Goal: Transaction & Acquisition: Purchase product/service

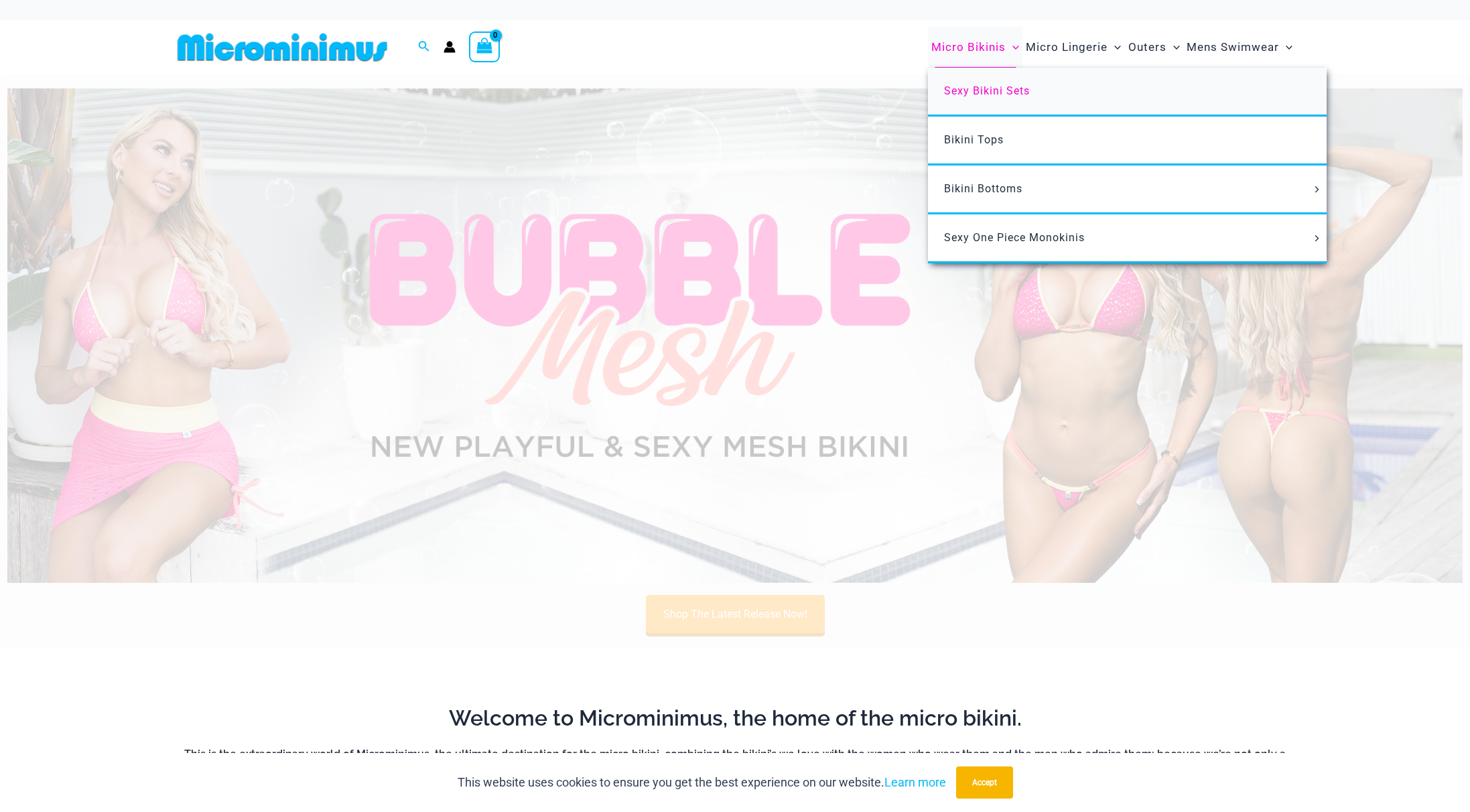
click at [973, 91] on span "Sexy Bikini Sets" at bounding box center [987, 90] width 86 height 12
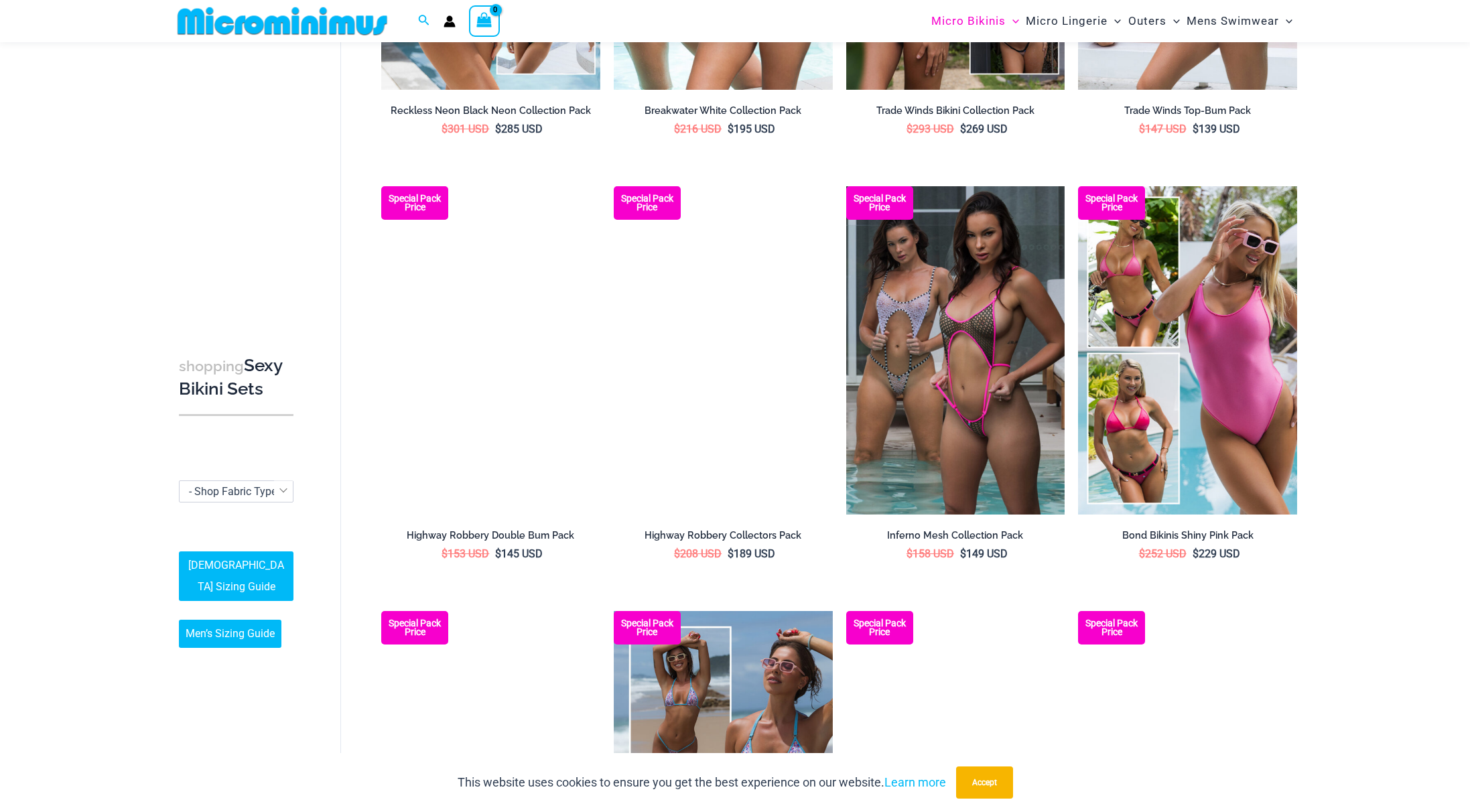
scroll to position [1745, 0]
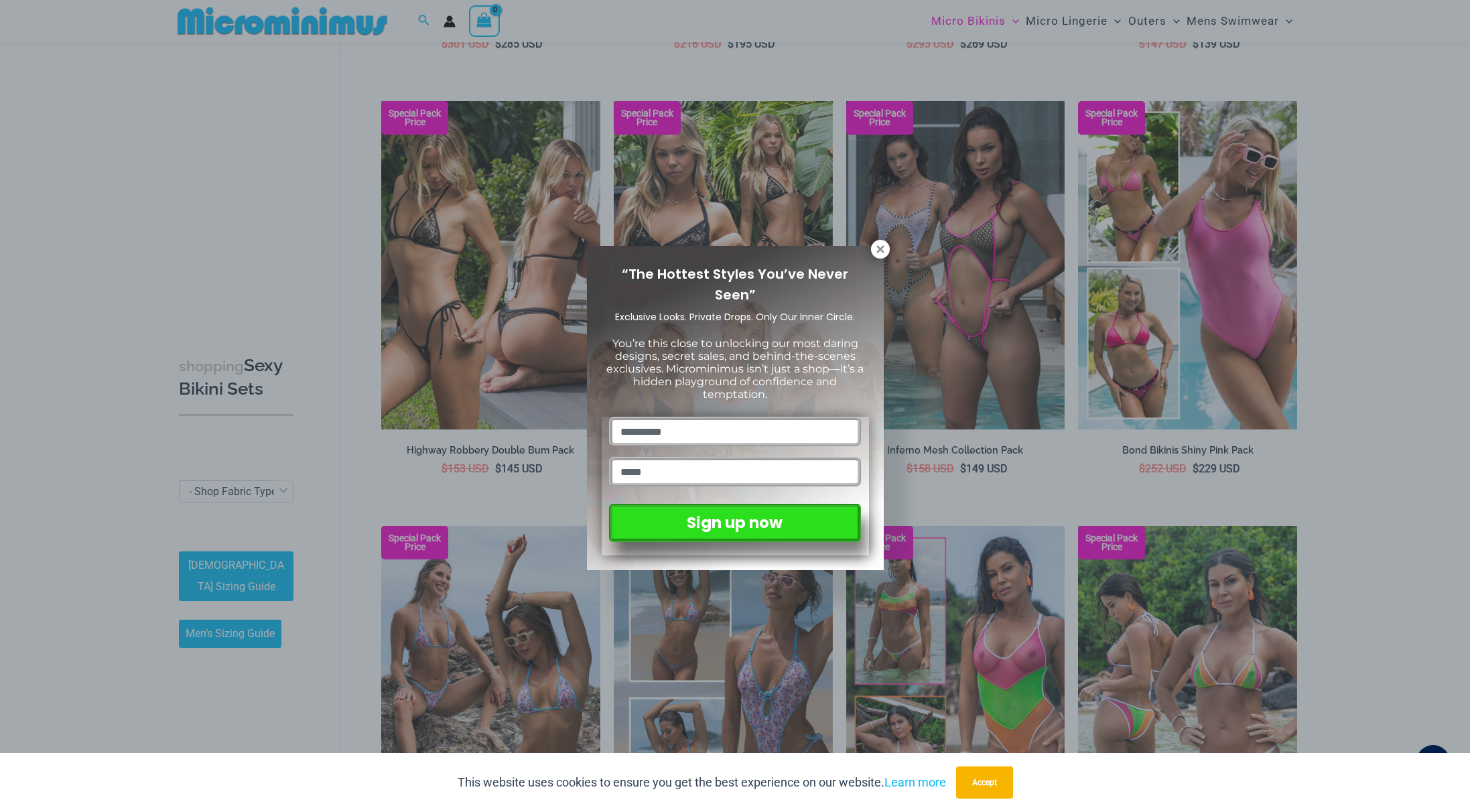
drag, startPoint x: 884, startPoint y: 248, endPoint x: 819, endPoint y: 267, distance: 67.7
click at [884, 248] on icon at bounding box center [880, 249] width 12 height 12
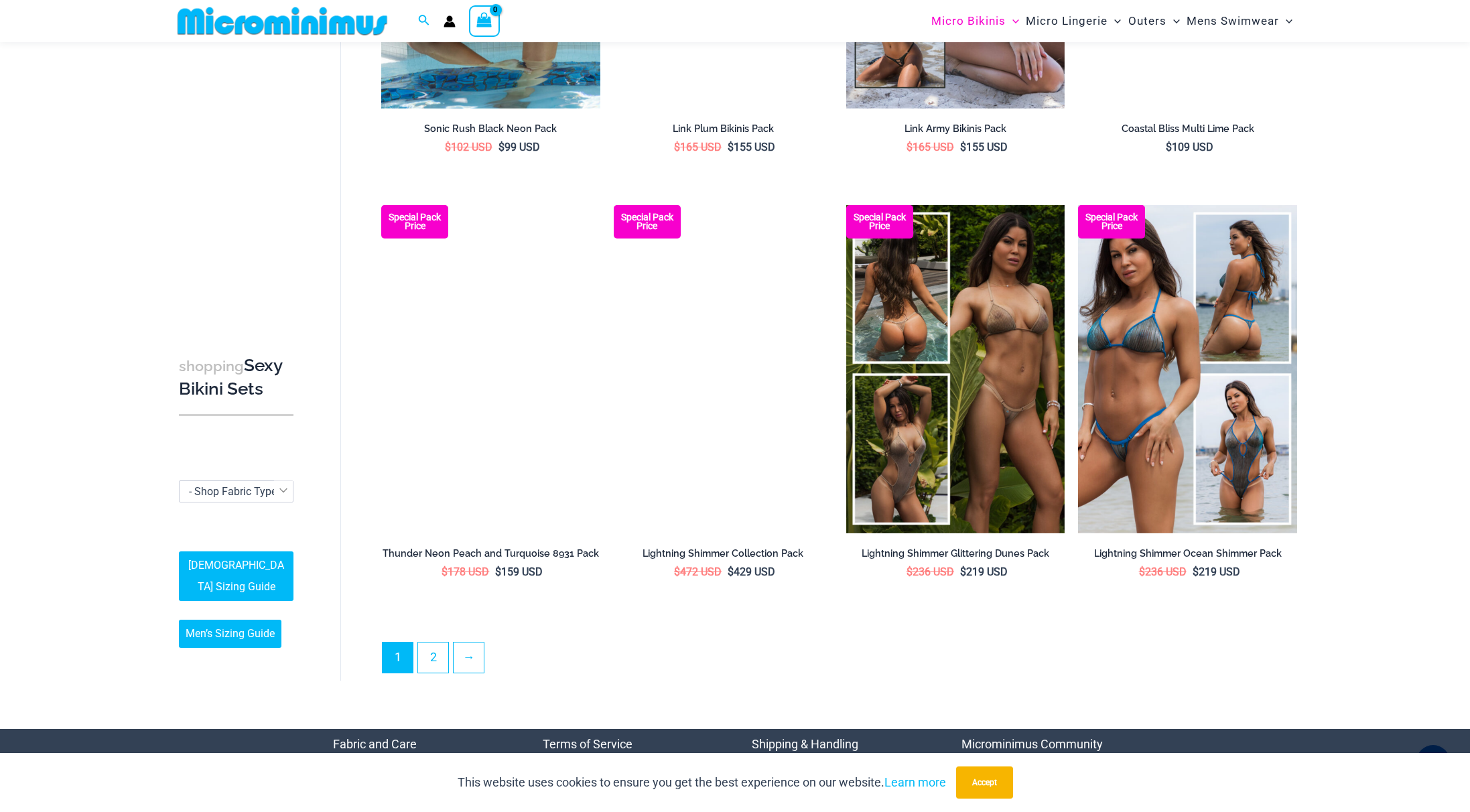
scroll to position [3025, 0]
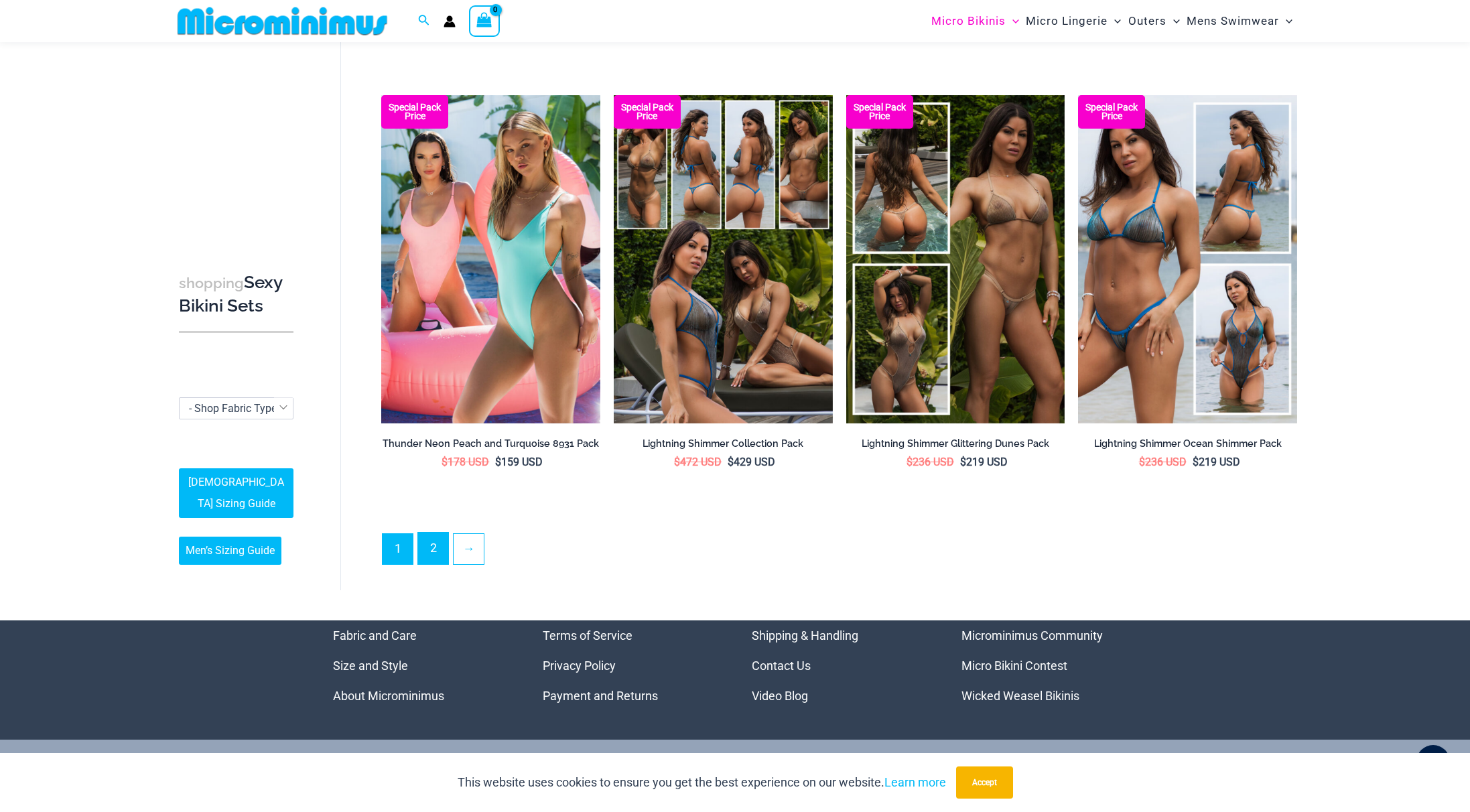
click at [437, 542] on link "2" at bounding box center [432, 548] width 31 height 31
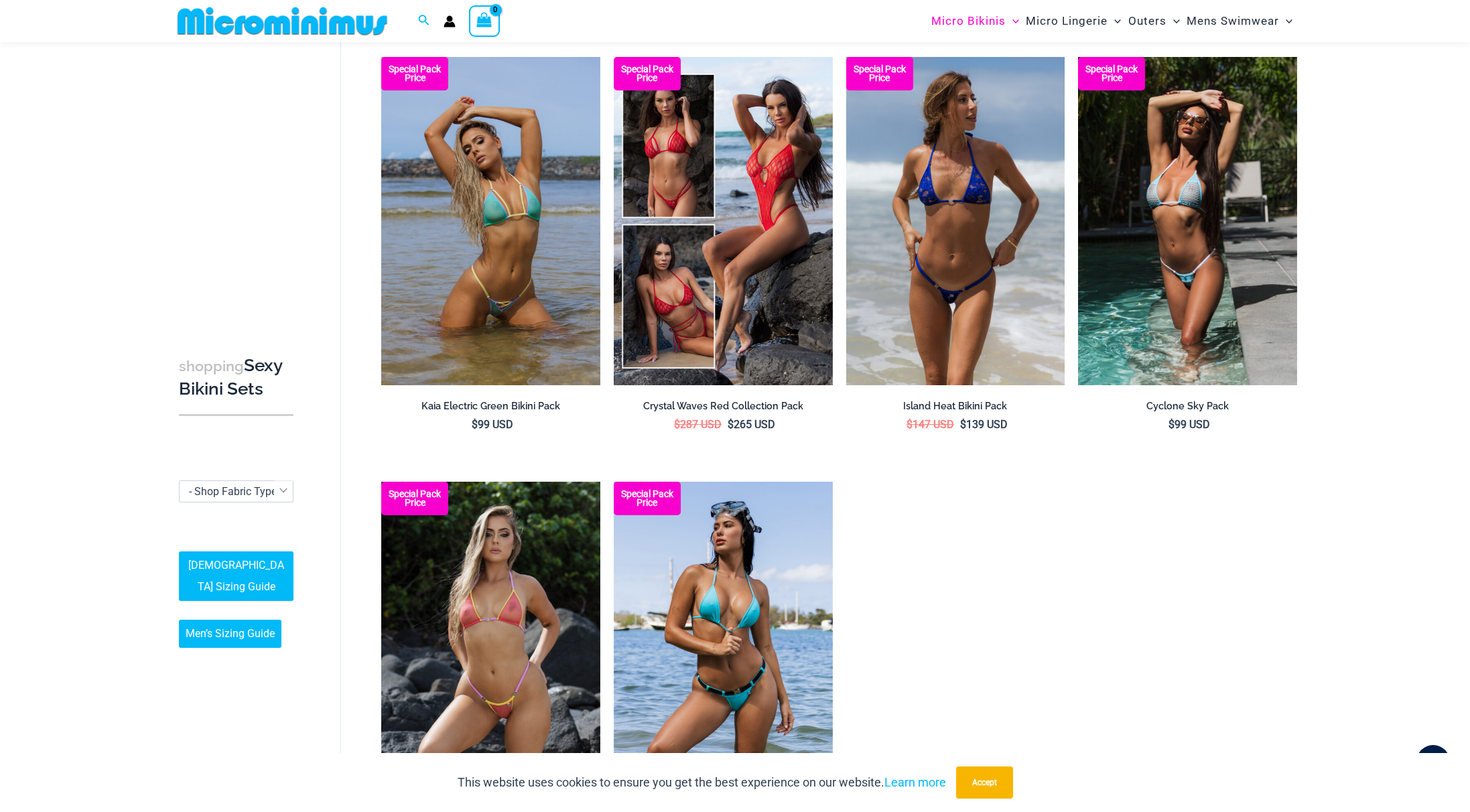
scroll to position [1366, 0]
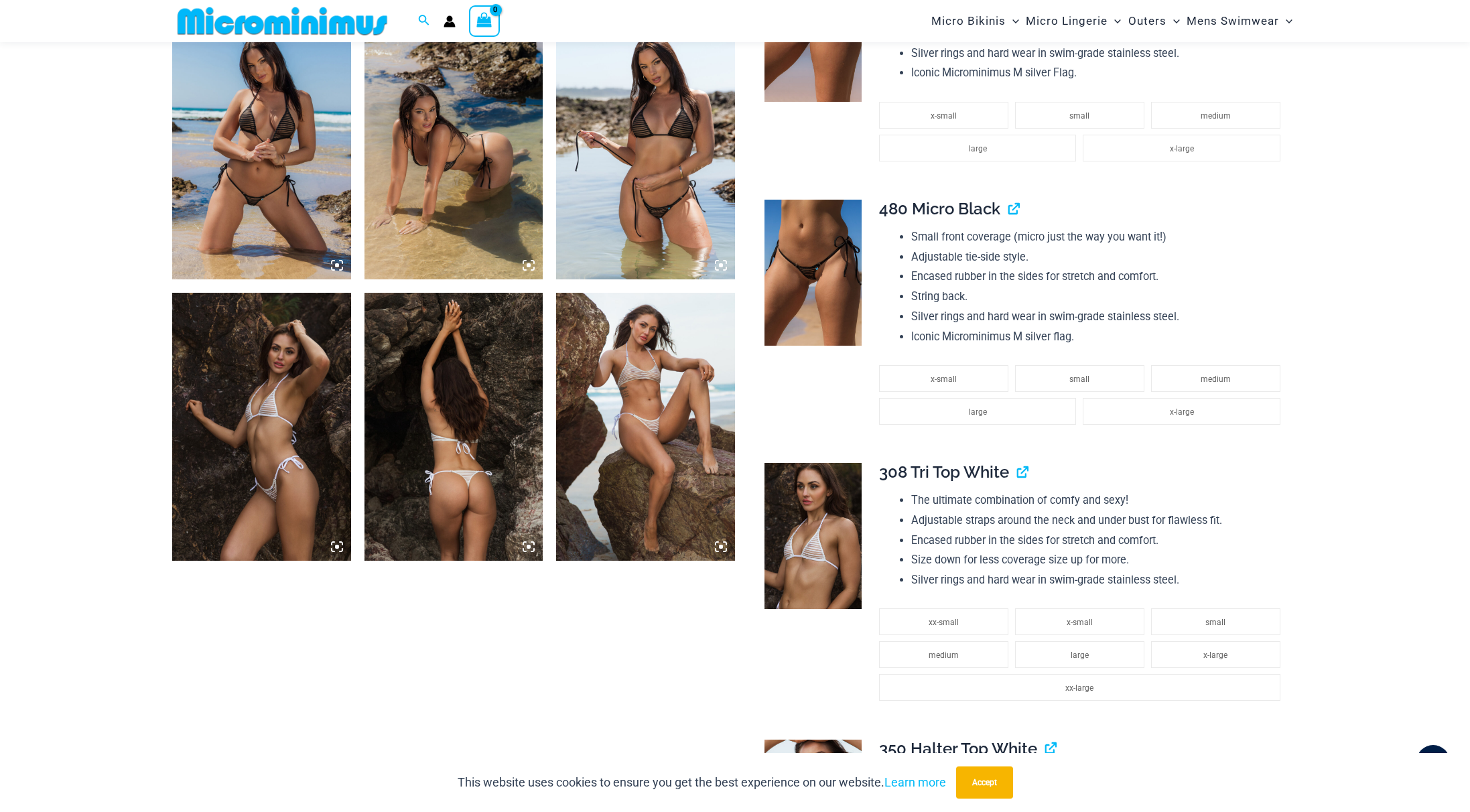
scroll to position [1005, 0]
